Goal: Task Accomplishment & Management: Use online tool/utility

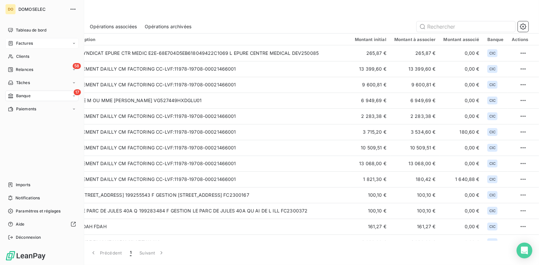
click at [26, 43] on span "Factures" at bounding box center [24, 43] width 17 height 6
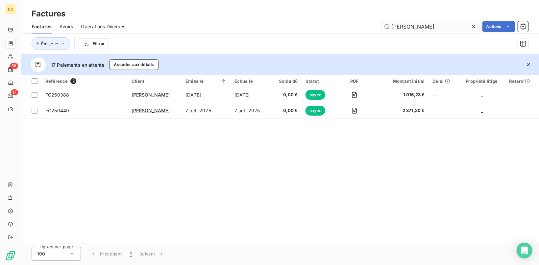
drag, startPoint x: 434, startPoint y: 28, endPoint x: 196, endPoint y: 25, distance: 237.7
click at [381, 25] on input "hemm" at bounding box center [430, 26] width 99 height 11
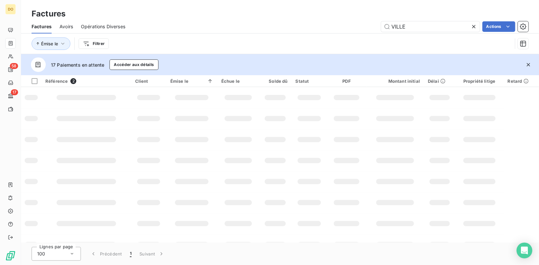
type input "VILLE"
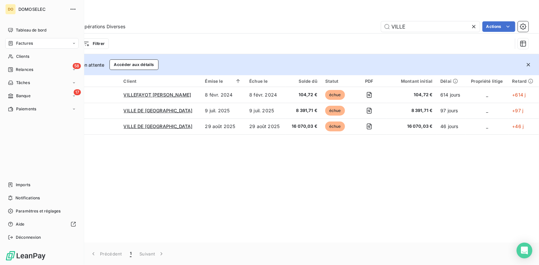
click at [26, 46] on span "Factures" at bounding box center [24, 43] width 17 height 6
click at [29, 183] on span "Imports" at bounding box center [23, 185] width 14 height 6
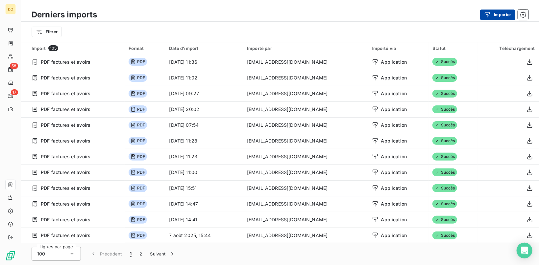
click at [503, 17] on button "Importer" at bounding box center [497, 15] width 35 height 11
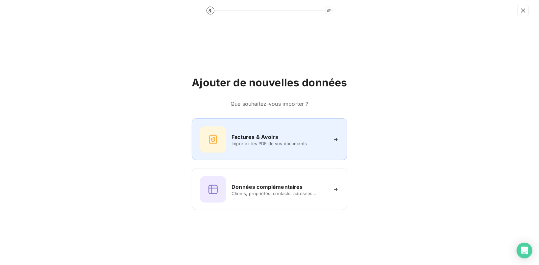
click at [240, 143] on span "Importez les PDF de vos documents" at bounding box center [278, 143] width 95 height 5
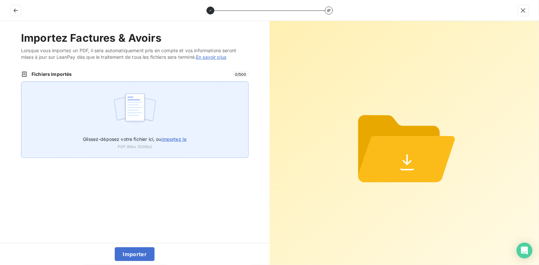
click at [151, 130] on img at bounding box center [135, 111] width 44 height 42
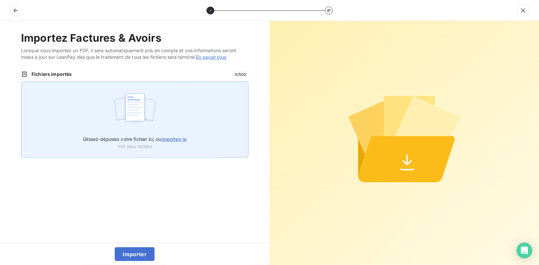
type input "C:\fakepath\Facture FC250364 - Sanitaires Ecole Le Grand - 25VDS0036 - Lot 3 - …"
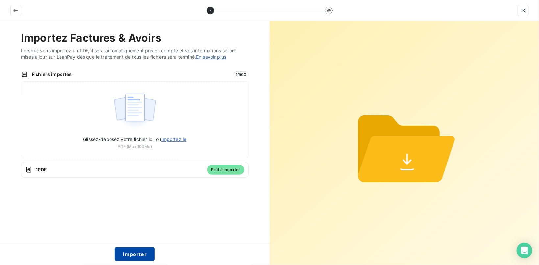
click at [140, 252] on button "Importer" at bounding box center [135, 255] width 40 height 14
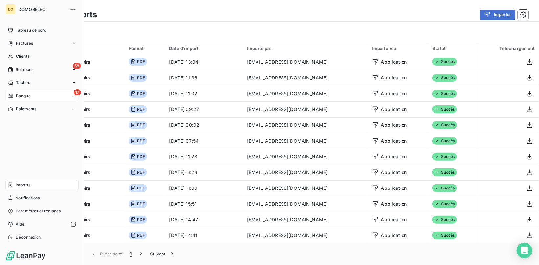
click at [12, 96] on icon at bounding box center [11, 95] width 6 height 5
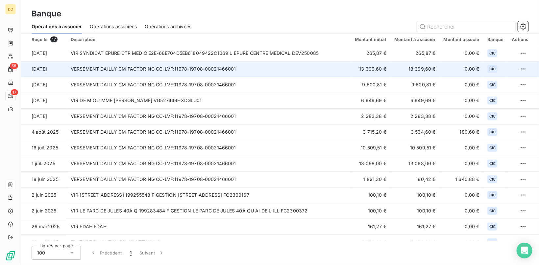
click at [193, 67] on td "VERSEMENT DAILLY CM FACTORING CC-LVF:11978-19708-00021466001" at bounding box center [209, 69] width 284 height 16
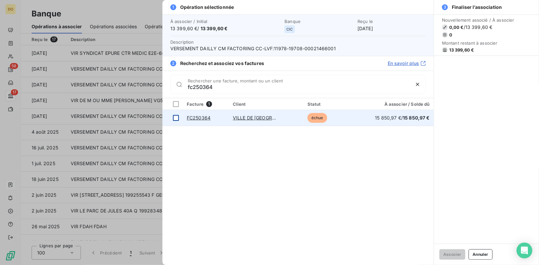
type input "fc250364"
click at [179, 118] on div at bounding box center [176, 118] width 6 height 6
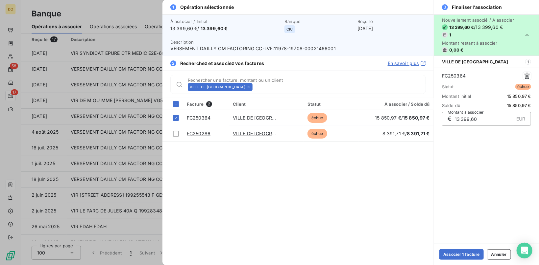
drag, startPoint x: 487, startPoint y: 121, endPoint x: 404, endPoint y: 120, distance: 82.9
click at [454, 120] on input "13 399,60" at bounding box center [484, 118] width 60 height 13
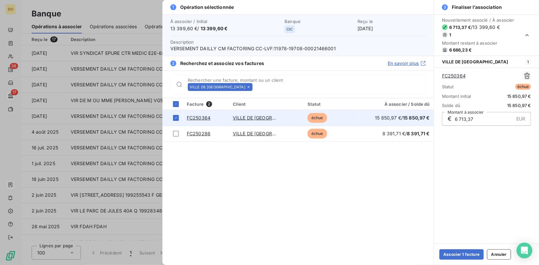
type input "6 713,37"
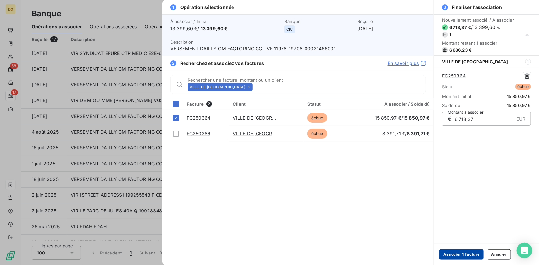
click at [470, 254] on button "Associer 1 facture" at bounding box center [461, 255] width 44 height 11
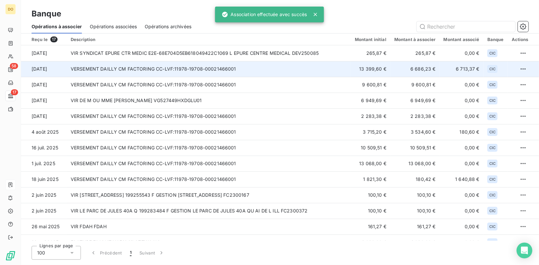
click at [136, 70] on td "VERSEMENT DAILLY CM FACTORING CC-LVF:11978-19708-00021466001" at bounding box center [209, 69] width 284 height 16
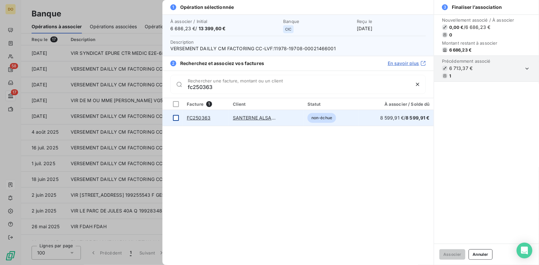
type input "fc250363"
click at [172, 118] on td at bounding box center [172, 118] width 20 height 16
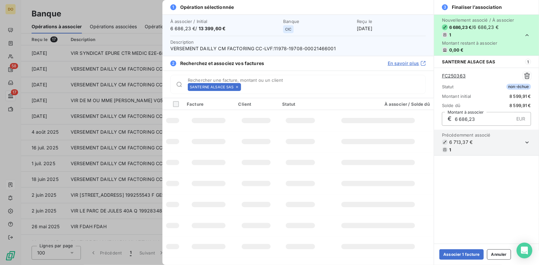
drag, startPoint x: 488, startPoint y: 119, endPoint x: 353, endPoint y: 120, distance: 134.8
click at [454, 120] on input "6 686,23" at bounding box center [484, 118] width 60 height 13
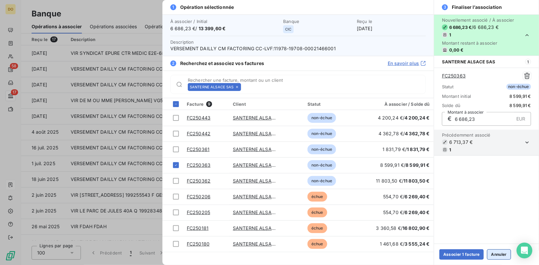
click at [507, 254] on button "Annuler" at bounding box center [499, 255] width 24 height 11
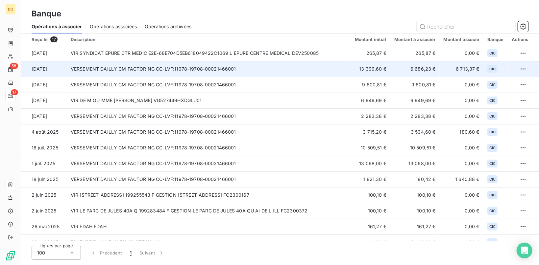
click at [150, 66] on td "VERSEMENT DAILLY CM FACTORING CC-LVF:11978-19708-00021466001" at bounding box center [209, 69] width 284 height 16
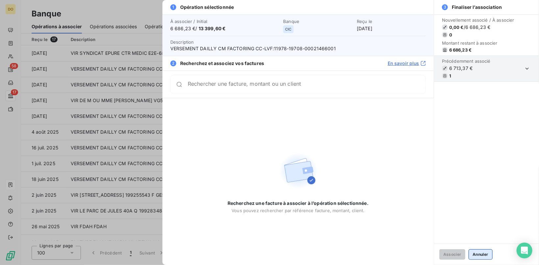
click at [474, 254] on button "Annuler" at bounding box center [481, 255] width 24 height 11
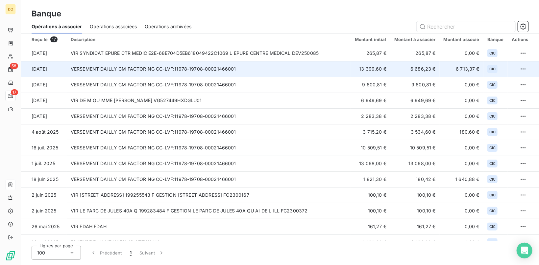
click at [413, 71] on td "6 686,23 €" at bounding box center [414, 69] width 49 height 16
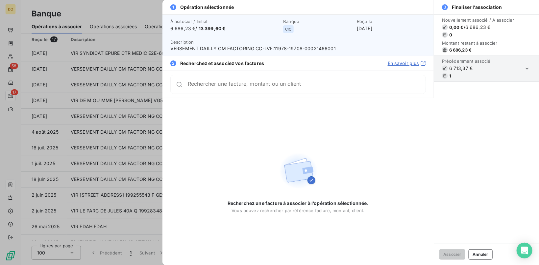
drag, startPoint x: 470, startPoint y: 71, endPoint x: 538, endPoint y: 70, distance: 67.4
click at [473, 71] on span "6 713,37 €" at bounding box center [466, 68] width 49 height 7
click at [529, 69] on icon "button" at bounding box center [527, 68] width 7 height 7
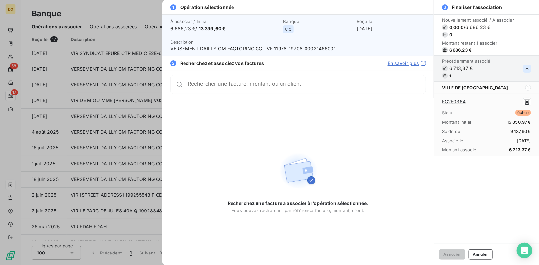
click at [520, 146] on div "FC250364 Statut échue Montant initial 15 850,97 € Solde dû 9 137,60 € Associé l…" at bounding box center [486, 125] width 89 height 62
click at [527, 100] on icon "button" at bounding box center [527, 102] width 7 height 7
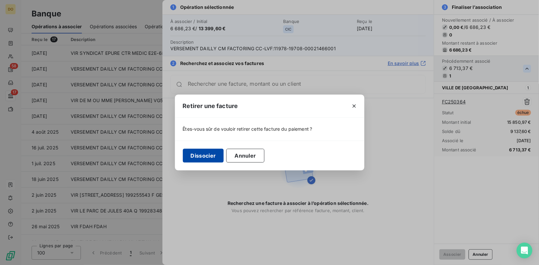
click at [199, 155] on button "Dissocier" at bounding box center [203, 156] width 41 height 14
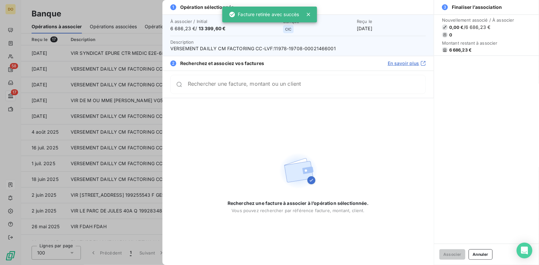
click at [86, 67] on div at bounding box center [269, 132] width 539 height 265
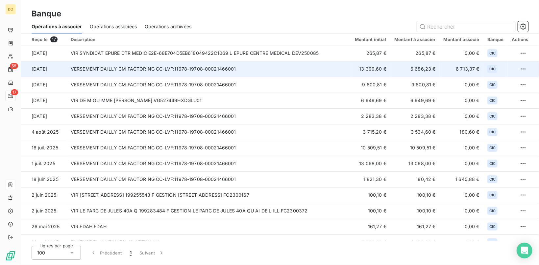
click at [120, 68] on td "VERSEMENT DAILLY CM FACTORING CC-LVF:11978-19708-00021466001" at bounding box center [209, 69] width 284 height 16
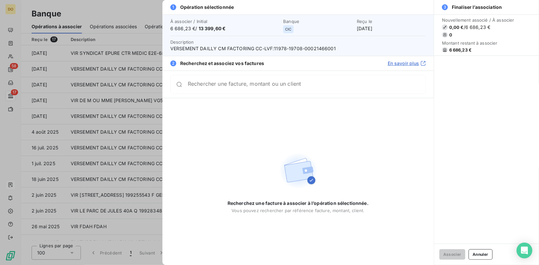
click at [497, 53] on span "6 686,23 €" at bounding box center [478, 50] width 72 height 6
click at [482, 257] on button "Annuler" at bounding box center [481, 255] width 24 height 11
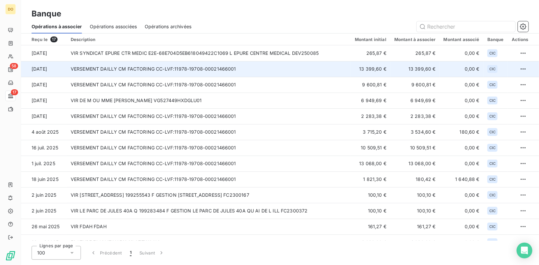
click at [303, 66] on td "VERSEMENT DAILLY CM FACTORING CC-LVF:11978-19708-00021466001" at bounding box center [209, 69] width 284 height 16
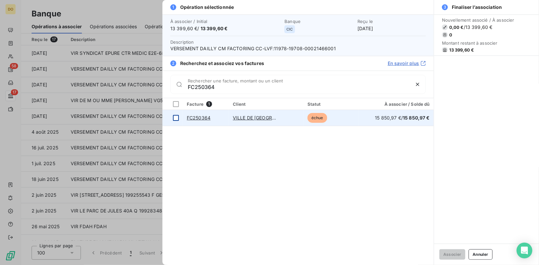
type input "FC250364"
click at [173, 118] on div at bounding box center [176, 118] width 6 height 6
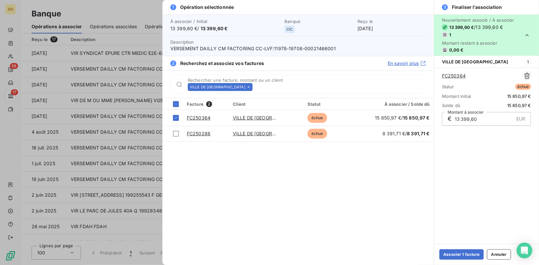
drag, startPoint x: 487, startPoint y: 116, endPoint x: 345, endPoint y: 103, distance: 142.6
click at [454, 112] on input "13 399,60" at bounding box center [484, 118] width 60 height 13
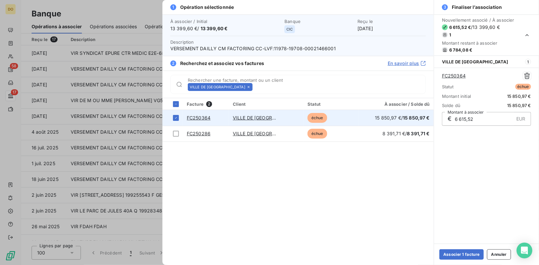
drag, startPoint x: 492, startPoint y: 123, endPoint x: 214, endPoint y: 111, distance: 277.4
click at [454, 114] on input "6 615,52" at bounding box center [484, 118] width 60 height 13
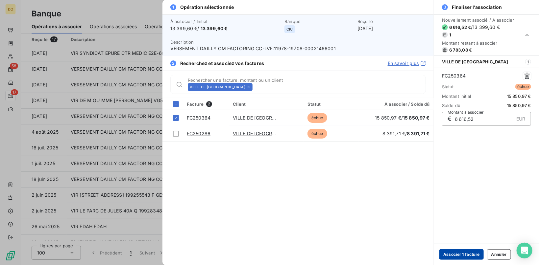
type input "6 616,52"
click at [460, 254] on button "Associer 1 facture" at bounding box center [461, 255] width 44 height 11
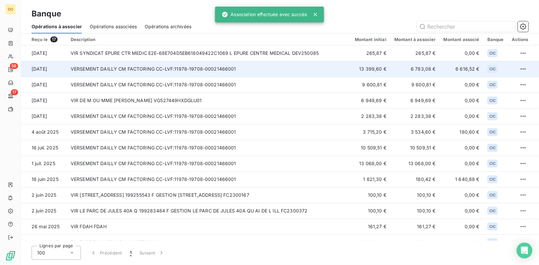
click at [181, 70] on td "VERSEMENT DAILLY CM FACTORING CC-LVF:11978-19708-00021466001" at bounding box center [209, 69] width 284 height 16
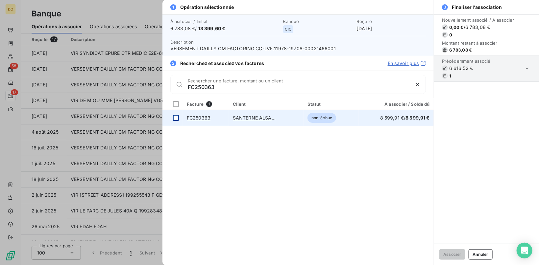
type input "FC250363"
click at [177, 118] on div at bounding box center [176, 118] width 6 height 6
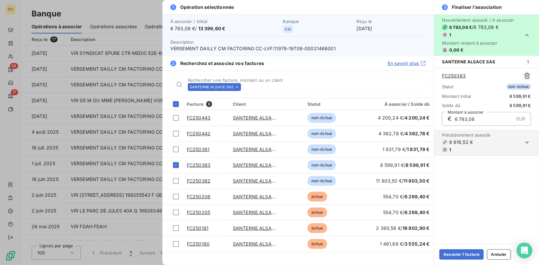
click at [483, 118] on input "6 783,08" at bounding box center [484, 118] width 60 height 13
click at [473, 256] on button "Associer 1 facture" at bounding box center [461, 255] width 44 height 11
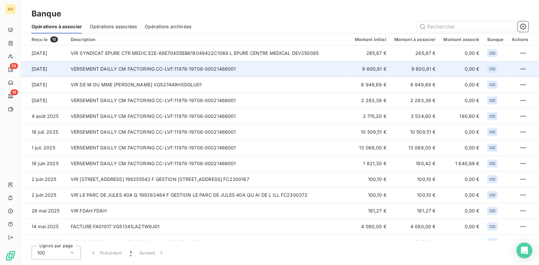
click at [282, 71] on td "VERSEMENT DAILLY CM FACTORING CC-LVF:11978-19708-00021466001" at bounding box center [209, 69] width 284 height 16
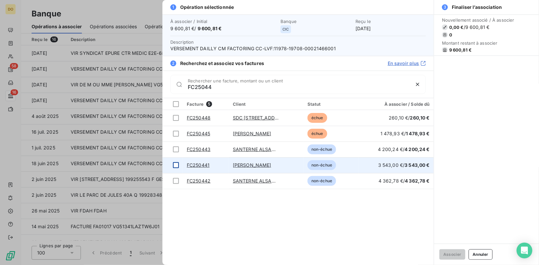
type input "FC25044"
click at [178, 164] on div at bounding box center [176, 165] width 6 height 6
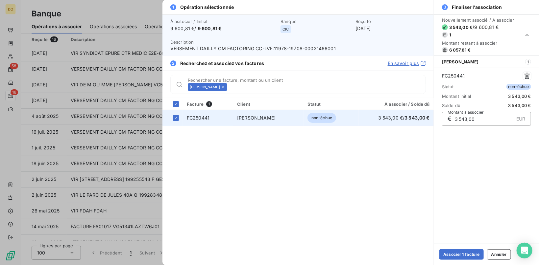
drag, startPoint x: 485, startPoint y: 120, endPoint x: 273, endPoint y: 119, distance: 212.1
click at [454, 118] on input "3 543,00" at bounding box center [484, 118] width 60 height 13
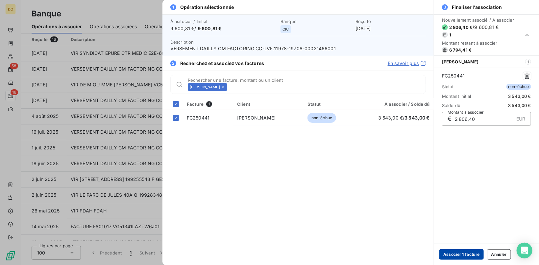
type input "2 806,40"
click at [463, 255] on button "Associer 1 facture" at bounding box center [461, 255] width 44 height 11
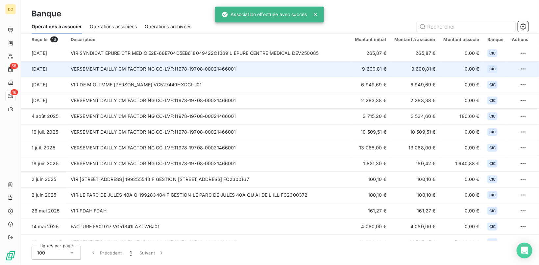
click at [270, 71] on td "VERSEMENT DAILLY CM FACTORING CC-LVF:11978-19708-00021466001" at bounding box center [209, 69] width 284 height 16
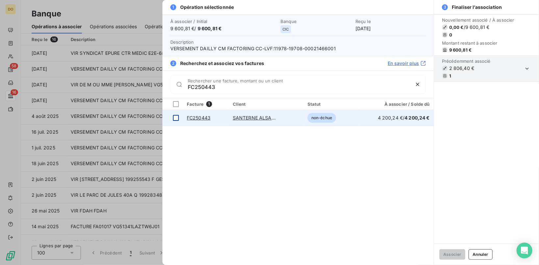
type input "FC250443"
click at [177, 118] on div at bounding box center [176, 118] width 6 height 6
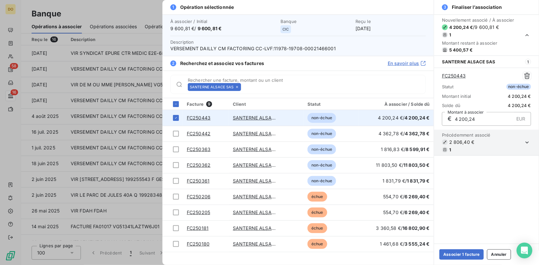
drag, startPoint x: 484, startPoint y: 121, endPoint x: 254, endPoint y: 111, distance: 230.0
click at [454, 112] on input "4 200,24" at bounding box center [484, 118] width 60 height 13
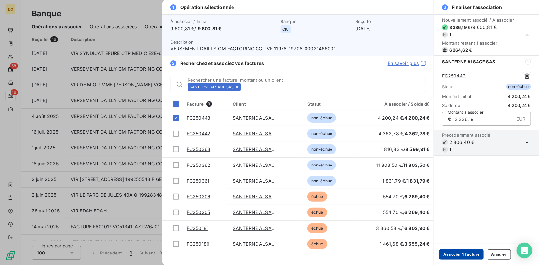
type input "3 336,19"
click at [459, 251] on button "Associer 1 facture" at bounding box center [461, 255] width 44 height 11
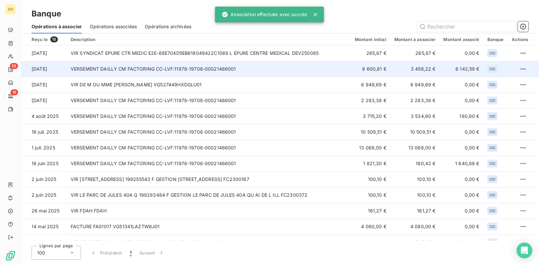
click at [160, 61] on td "VERSEMENT DAILLY CM FACTORING CC-LVF:11978-19708-00021466001" at bounding box center [209, 69] width 284 height 16
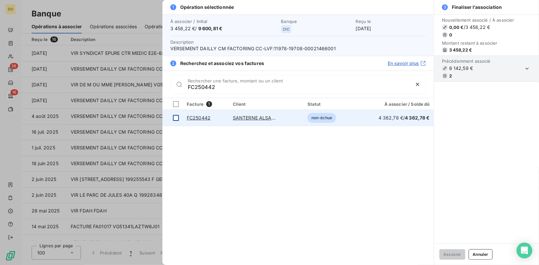
type input "FC250442"
click at [175, 119] on div at bounding box center [176, 118] width 6 height 6
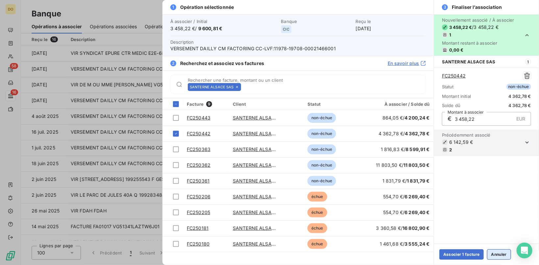
click at [509, 254] on button "Annuler" at bounding box center [499, 255] width 24 height 11
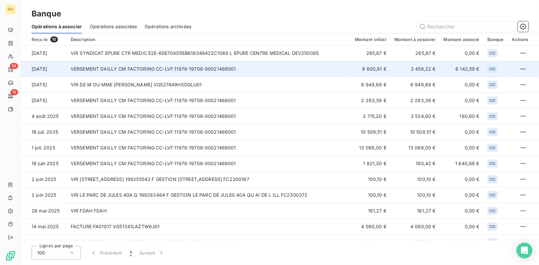
click at [395, 67] on td "3 458,22 €" at bounding box center [414, 69] width 49 height 16
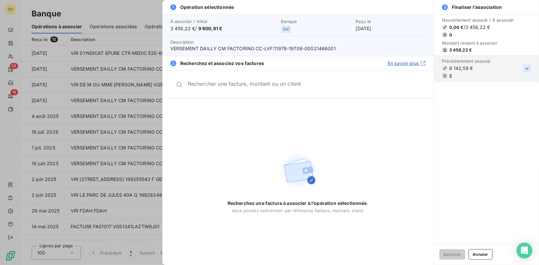
click at [525, 67] on icon "button" at bounding box center [527, 68] width 7 height 7
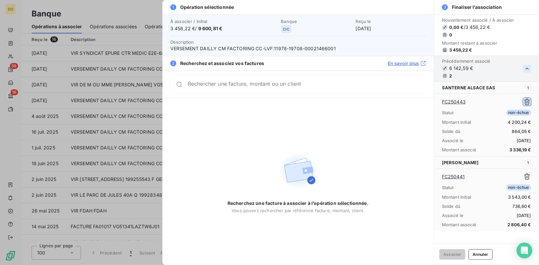
click at [526, 102] on icon "button" at bounding box center [527, 102] width 7 height 7
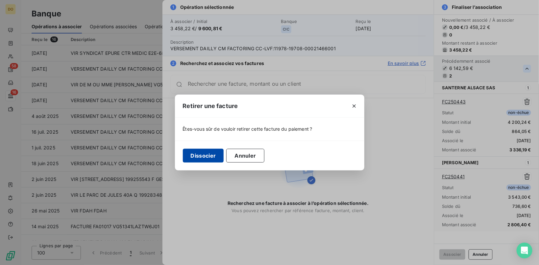
click at [205, 157] on button "Dissocier" at bounding box center [203, 156] width 41 height 14
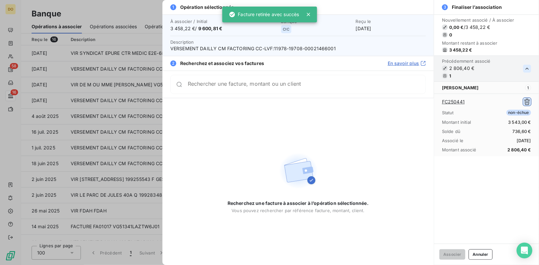
click at [529, 101] on icon "button" at bounding box center [527, 102] width 7 height 7
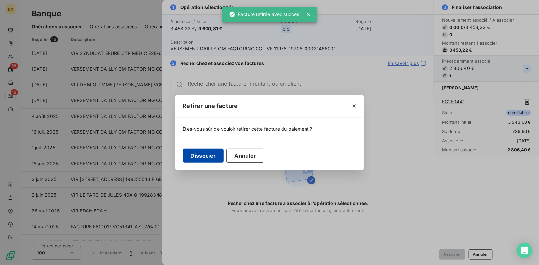
click at [188, 152] on button "Dissocier" at bounding box center [203, 156] width 41 height 14
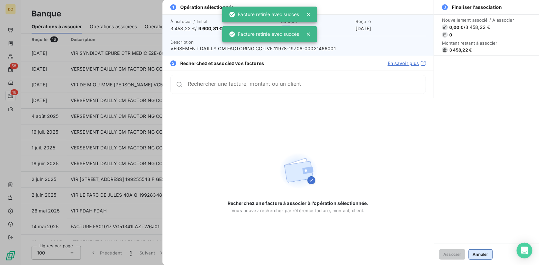
click at [482, 250] on button "Annuler" at bounding box center [481, 255] width 24 height 11
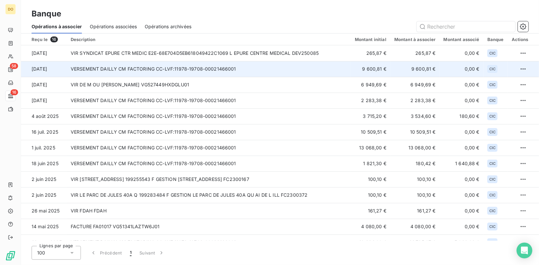
click at [142, 66] on td "VERSEMENT DAILLY CM FACTORING CC-LVF:11978-19708-00021466001" at bounding box center [209, 69] width 284 height 16
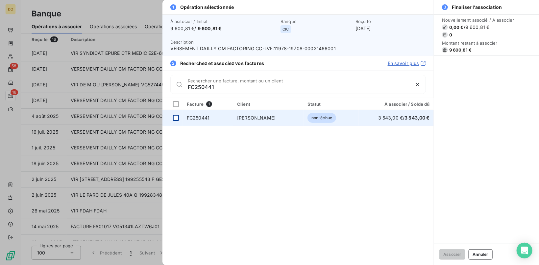
type input "FC250441"
click at [176, 118] on div at bounding box center [176, 118] width 6 height 6
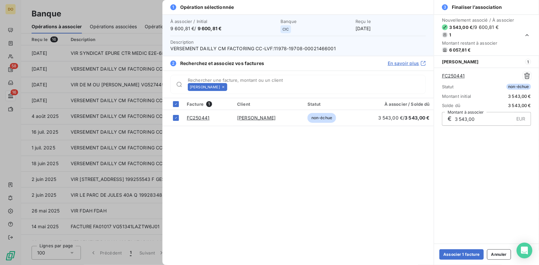
drag, startPoint x: 481, startPoint y: 120, endPoint x: 343, endPoint y: 117, distance: 138.5
click at [454, 117] on input "3 543,00" at bounding box center [484, 118] width 60 height 13
type input "2 806,40"
click at [458, 257] on button "Associer 1 facture" at bounding box center [461, 255] width 44 height 11
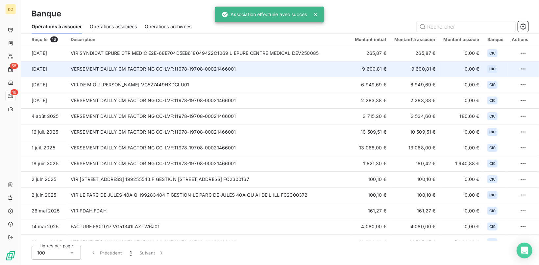
click at [269, 70] on td "VERSEMENT DAILLY CM FACTORING CC-LVF:11978-19708-00021466001" at bounding box center [209, 69] width 284 height 16
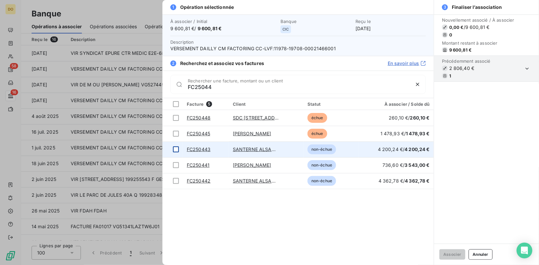
type input "FC25044"
click at [177, 149] on div at bounding box center [176, 150] width 6 height 6
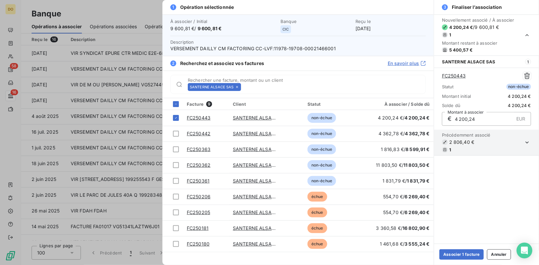
drag, startPoint x: 482, startPoint y: 121, endPoint x: 338, endPoint y: 120, distance: 143.7
click at [454, 120] on input "4 200,24" at bounding box center [484, 118] width 60 height 13
type input "3 332,19"
click at [457, 251] on button "Associer 1 facture" at bounding box center [461, 255] width 44 height 11
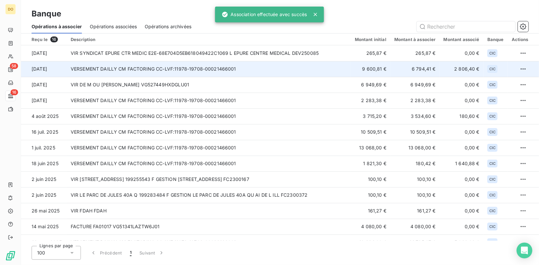
click at [166, 65] on td "VERSEMENT DAILLY CM FACTORING CC-LVF:11978-19708-00021466001" at bounding box center [209, 69] width 284 height 16
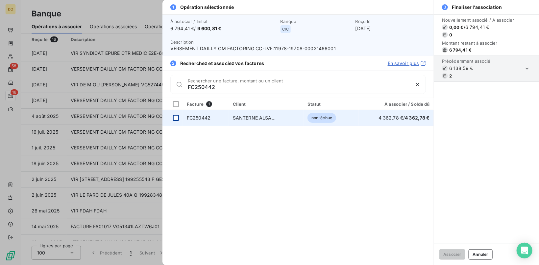
type input "FC250442"
click at [175, 118] on div at bounding box center [176, 118] width 6 height 6
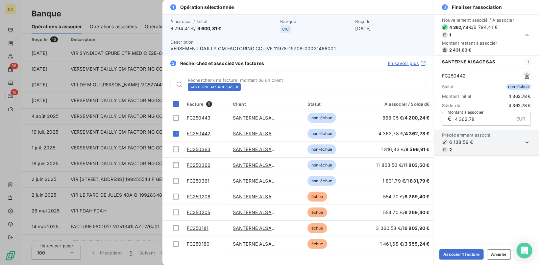
drag, startPoint x: 486, startPoint y: 116, endPoint x: 308, endPoint y: 121, distance: 177.9
click at [454, 121] on input "4 362,78" at bounding box center [484, 118] width 60 height 13
click at [530, 143] on icon "button" at bounding box center [527, 142] width 7 height 7
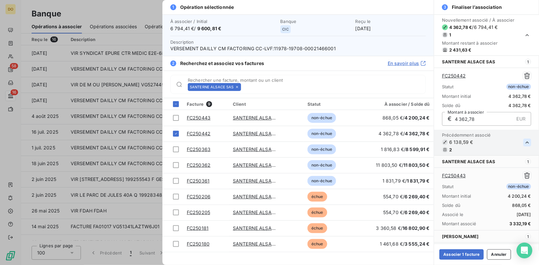
click at [482, 119] on input "4 362,78" at bounding box center [484, 118] width 60 height 13
drag, startPoint x: 489, startPoint y: 120, endPoint x: 340, endPoint y: 118, distance: 148.3
click at [454, 118] on input "4 362,78" at bounding box center [484, 118] width 60 height 13
type input "3 462,22"
click at [489, 89] on div "Statut non-échue" at bounding box center [486, 87] width 89 height 6
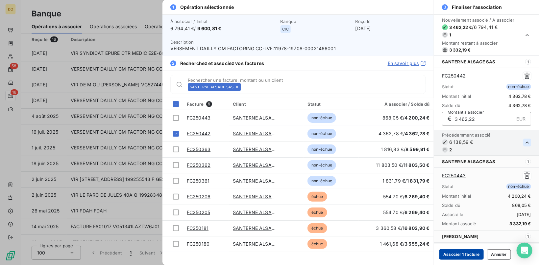
click at [471, 256] on button "Associer 1 facture" at bounding box center [461, 255] width 44 height 11
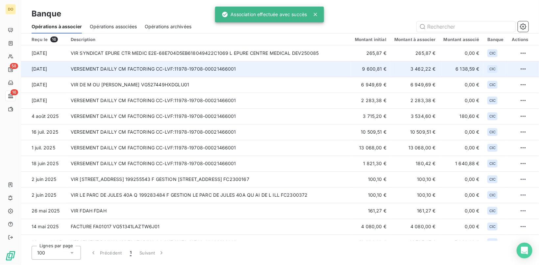
click at [421, 68] on td "3 462,22 €" at bounding box center [414, 69] width 49 height 16
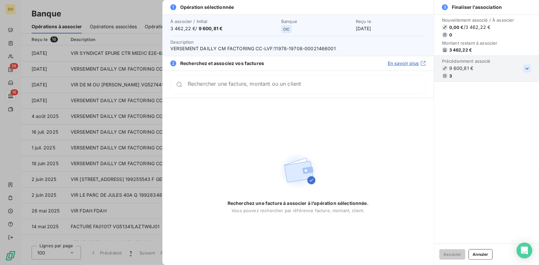
click at [524, 69] on icon "button" at bounding box center [527, 68] width 7 height 7
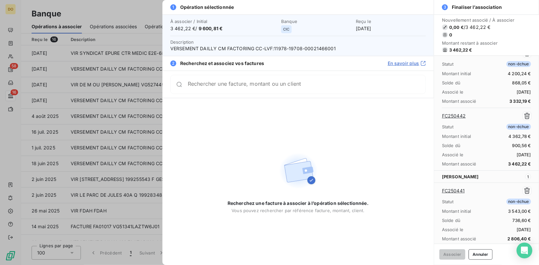
scroll to position [50, 0]
click at [349, 117] on div "Recherchez une facture à associer à l’opération sélectionnée. Vous pouvez reche…" at bounding box center [297, 181] width 271 height 167
click at [36, 13] on div at bounding box center [269, 132] width 539 height 265
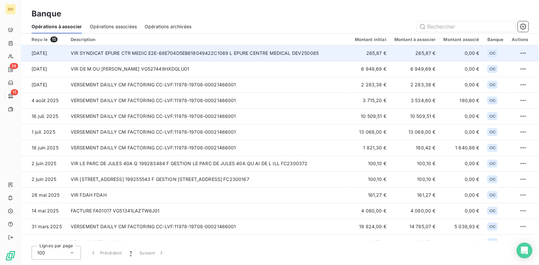
click at [148, 52] on td "VIR SYNDICAT EPURE CTR MEDIC E2E-68E704D5EB618049422C1069 L EPURE CENTRE MEDICA…" at bounding box center [209, 53] width 284 height 16
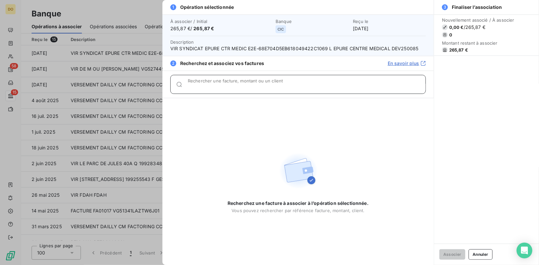
click at [222, 84] on input "Rechercher une facture, montant ou un client" at bounding box center [307, 87] width 238 height 7
type input "fc250058"
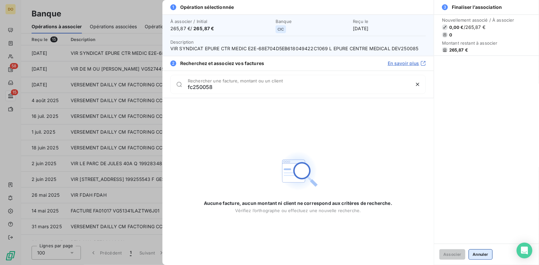
click at [475, 254] on button "Annuler" at bounding box center [481, 255] width 24 height 11
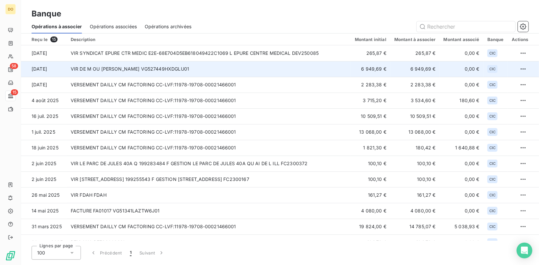
click at [322, 73] on td "VIR DE M OU [PERSON_NAME] VG527449HXDGLU01" at bounding box center [209, 69] width 284 height 16
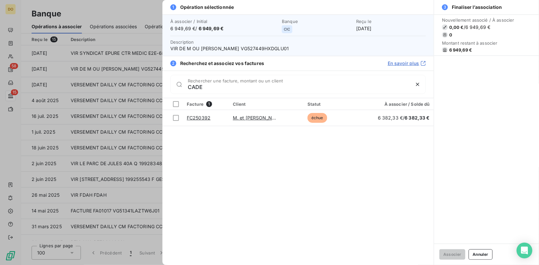
type input "CADE"
